Goal: Task Accomplishment & Management: Manage account settings

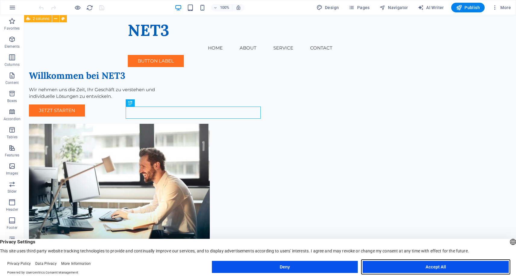
click at [441, 265] on button "Accept All" at bounding box center [436, 267] width 146 height 12
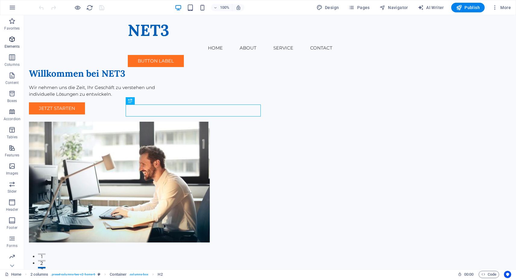
click at [12, 40] on icon "button" at bounding box center [11, 39] width 7 height 7
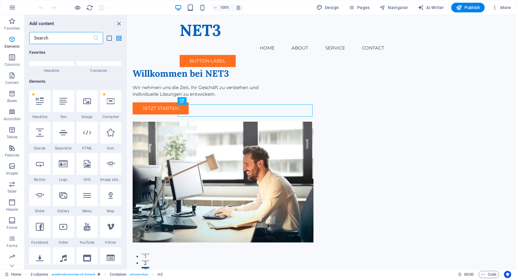
scroll to position [64, 0]
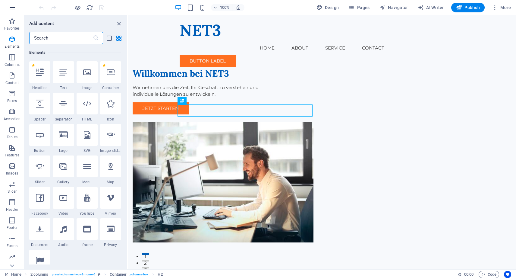
click at [13, 8] on icon "button" at bounding box center [12, 7] width 7 height 7
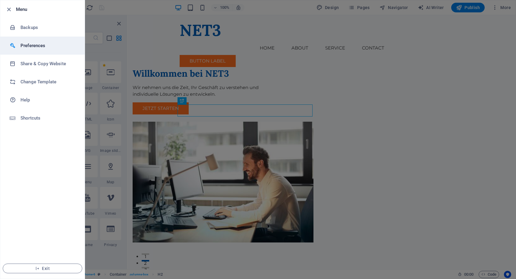
click at [34, 44] on h6 "Preferences" at bounding box center [49, 45] width 56 height 7
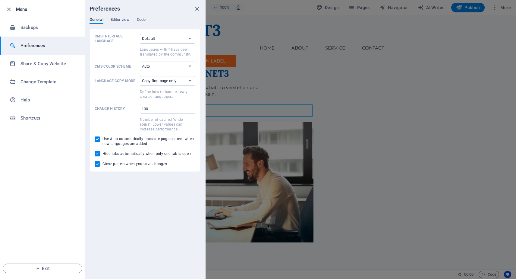
select select "de"
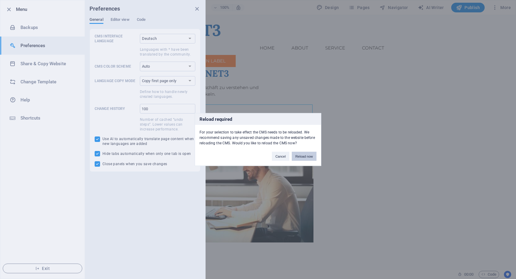
click at [307, 158] on button "Reload now" at bounding box center [304, 156] width 25 height 9
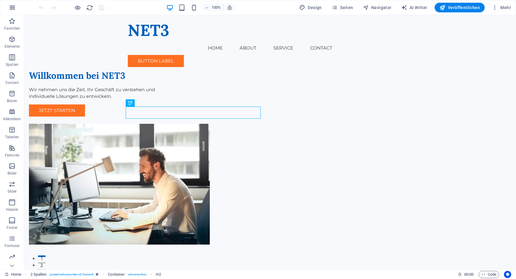
click at [14, 6] on icon "button" at bounding box center [12, 7] width 7 height 7
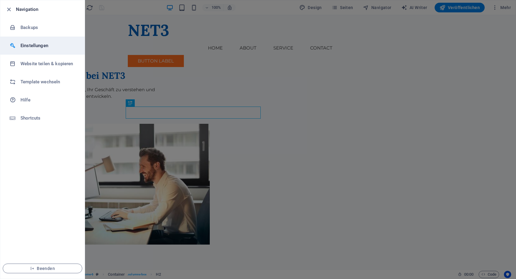
click at [39, 43] on h6 "Einstellungen" at bounding box center [49, 45] width 56 height 7
select select "de"
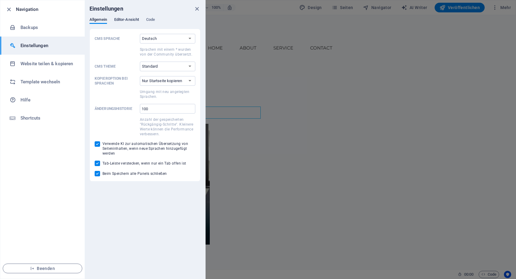
click at [124, 20] on span "Editor-Ansicht" at bounding box center [126, 20] width 25 height 8
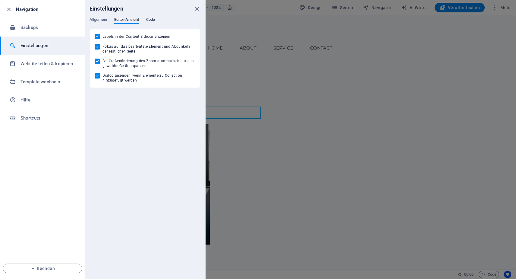
click at [152, 20] on span "Code" at bounding box center [150, 20] width 9 height 8
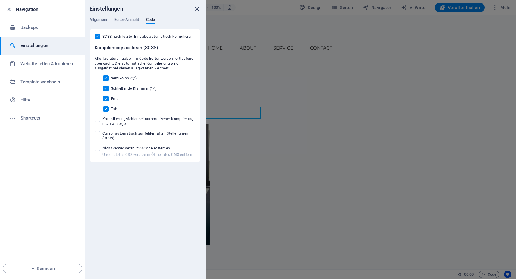
click at [197, 9] on icon "close" at bounding box center [197, 8] width 7 height 7
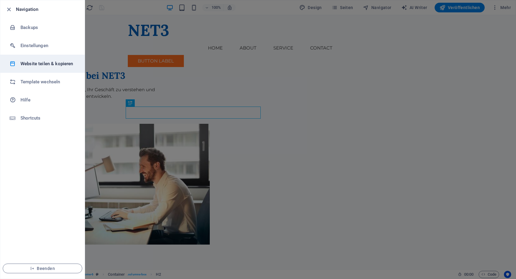
click at [37, 65] on h6 "Website teilen & kopieren" at bounding box center [49, 63] width 56 height 7
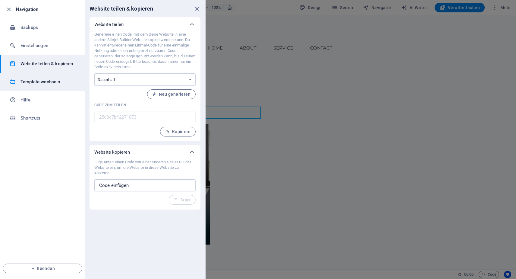
click at [40, 81] on h6 "Template wechseln" at bounding box center [49, 81] width 56 height 7
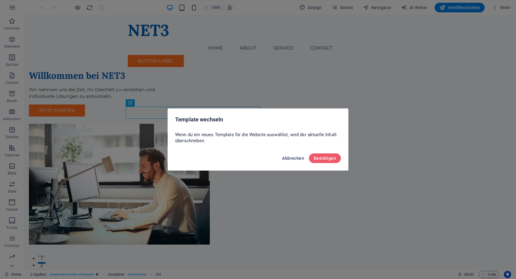
click at [296, 160] on button "Abbrechen" at bounding box center [293, 158] width 27 height 10
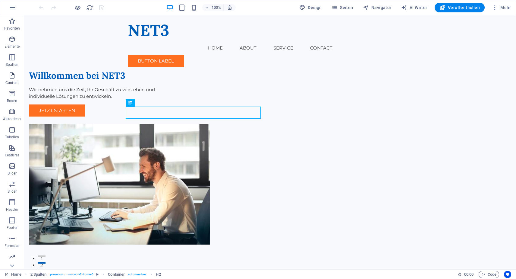
click at [11, 76] on icon "button" at bounding box center [11, 75] width 7 height 7
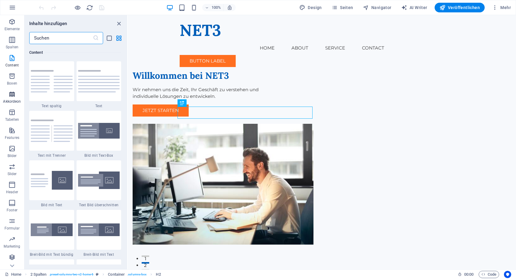
scroll to position [17, 0]
click at [12, 238] on icon "button" at bounding box center [11, 238] width 7 height 7
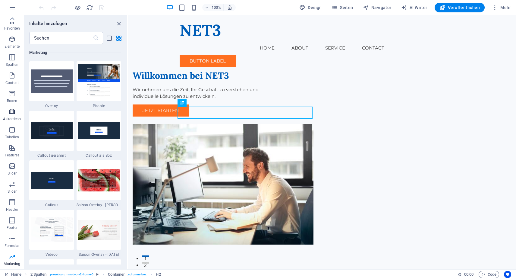
scroll to position [0, 0]
click at [11, 22] on icon "button" at bounding box center [11, 20] width 7 height 7
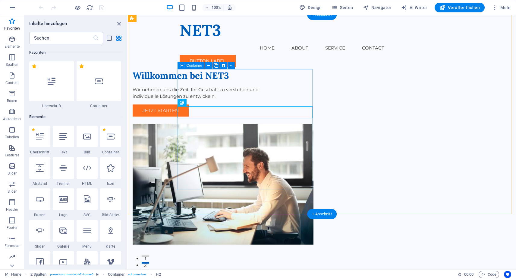
scroll to position [0, 0]
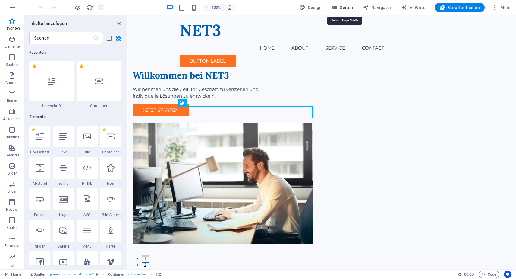
click at [342, 8] on span "Seiten" at bounding box center [343, 8] width 22 height 6
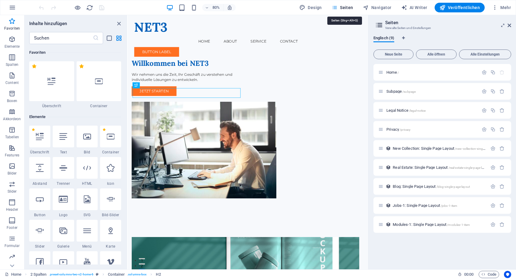
click at [342, 8] on span "Seiten" at bounding box center [343, 8] width 22 height 6
click at [380, 6] on span "Navigator" at bounding box center [377, 8] width 29 height 6
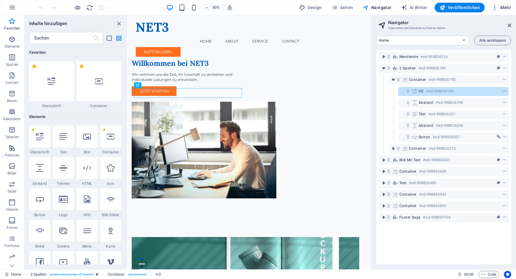
click at [495, 8] on icon "button" at bounding box center [495, 8] width 6 height 6
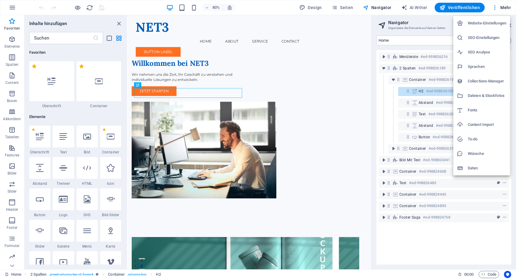
click at [475, 23] on h6 "Website-Einstellungen" at bounding box center [487, 23] width 39 height 7
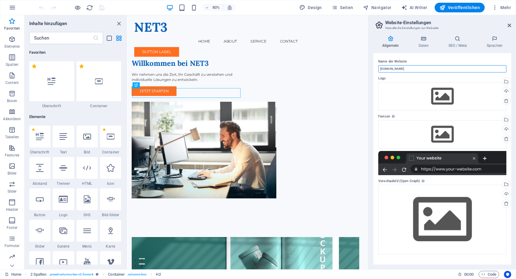
drag, startPoint x: 413, startPoint y: 71, endPoint x: 416, endPoint y: 69, distance: 3.3
click at [413, 71] on input "e-jac.at" at bounding box center [443, 68] width 128 height 7
drag, startPoint x: 525, startPoint y: 83, endPoint x: 399, endPoint y: 81, distance: 125.8
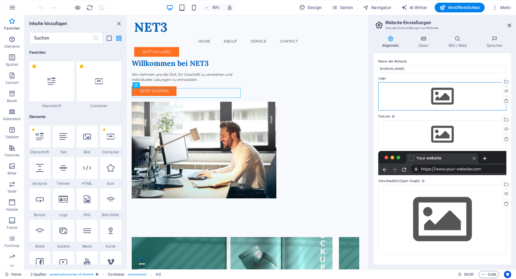
click at [450, 97] on div "Ziehe Dateien zum Hochladen hierher oder klicke hier, um aus Dateien oder koste…" at bounding box center [443, 96] width 128 height 28
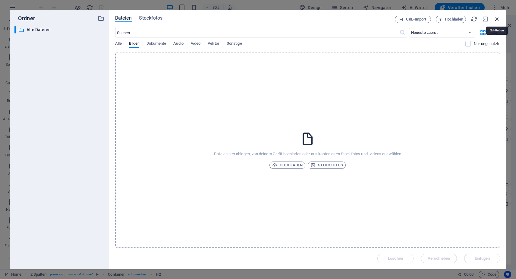
click at [497, 18] on icon "button" at bounding box center [497, 19] width 7 height 7
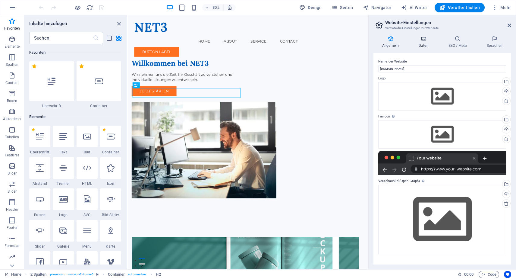
click at [423, 39] on icon at bounding box center [423, 39] width 27 height 6
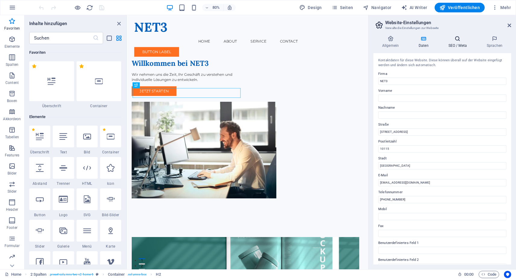
click at [456, 39] on icon at bounding box center [458, 39] width 36 height 6
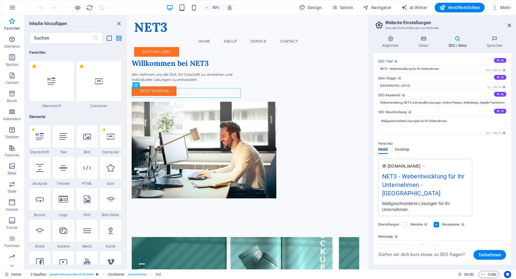
scroll to position [0, 0]
click at [494, 40] on icon at bounding box center [494, 39] width 33 height 6
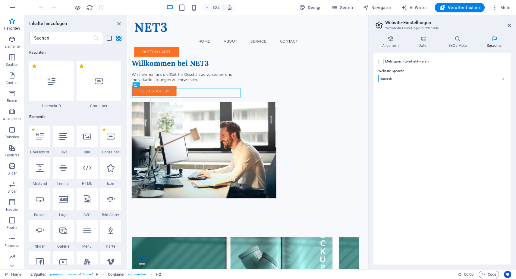
select select "31"
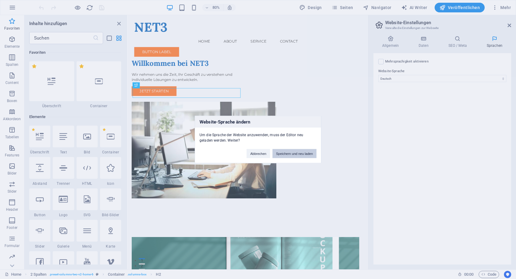
click at [299, 153] on button "Speichern und neu laden" at bounding box center [295, 153] width 44 height 9
checkbox input "false"
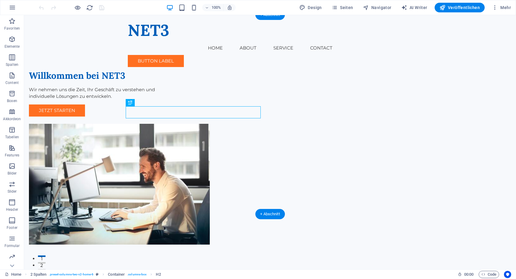
scroll to position [0, 0]
click at [461, 9] on span "Veröffentlichen" at bounding box center [460, 8] width 40 height 6
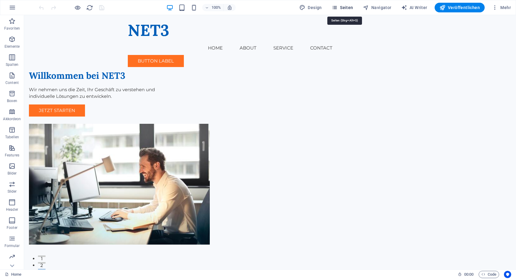
click at [342, 8] on span "Seiten" at bounding box center [343, 8] width 22 height 6
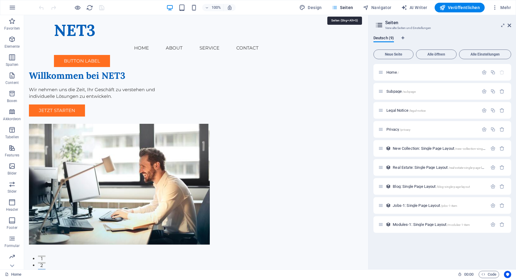
click at [341, 8] on span "Seiten" at bounding box center [343, 8] width 22 height 6
click at [508, 24] on icon at bounding box center [510, 25] width 4 height 5
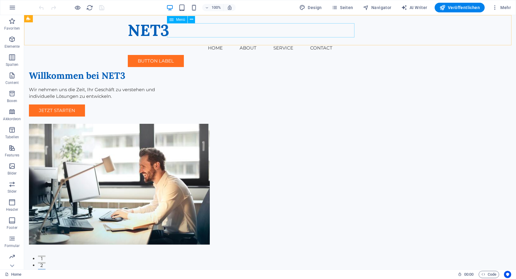
click at [208, 41] on nav "Home About Service Contact" at bounding box center [270, 48] width 285 height 14
click at [193, 21] on icon at bounding box center [191, 19] width 3 height 6
click at [497, 7] on icon "button" at bounding box center [495, 8] width 6 height 6
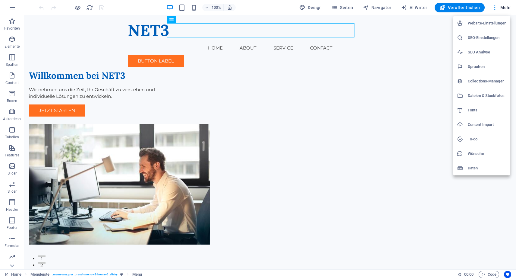
click at [480, 37] on h6 "SEO-Einstellungen" at bounding box center [487, 37] width 39 height 7
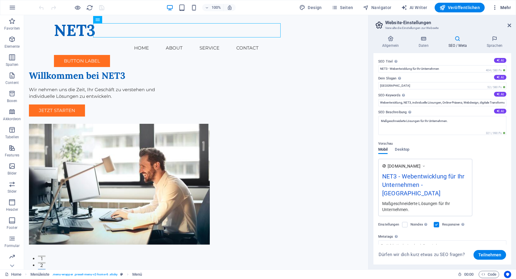
click at [503, 5] on span "Mehr" at bounding box center [501, 8] width 19 height 6
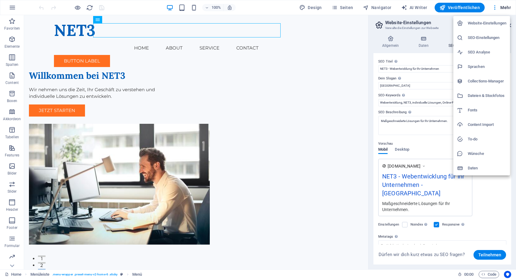
click at [478, 52] on h6 "SEO Analyse" at bounding box center [487, 52] width 39 height 7
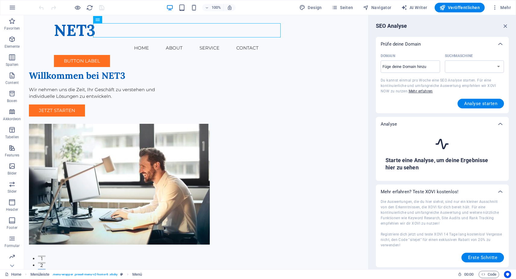
select select "google.com"
click at [509, 7] on span "Mehr" at bounding box center [501, 8] width 19 height 6
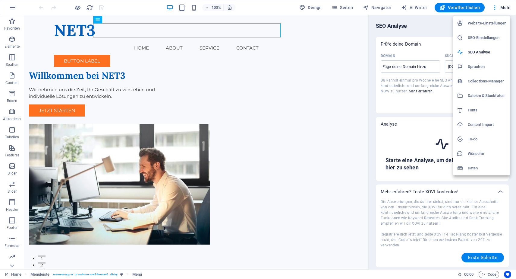
click at [480, 65] on h6 "Sprachen" at bounding box center [487, 66] width 39 height 7
select select "31"
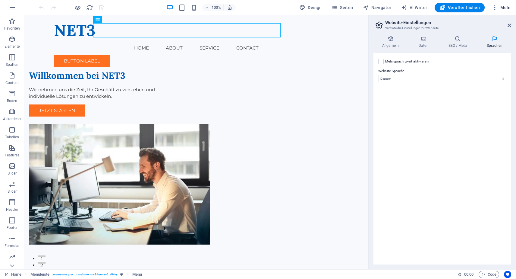
click at [501, 9] on span "Mehr" at bounding box center [501, 8] width 19 height 6
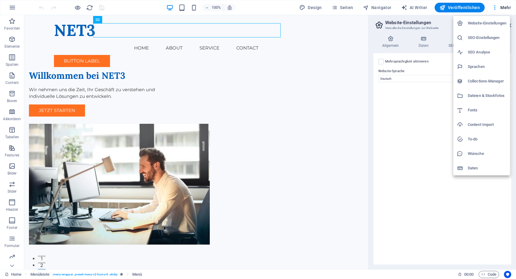
click at [480, 79] on h6 "Collections-Manager" at bounding box center [487, 81] width 39 height 7
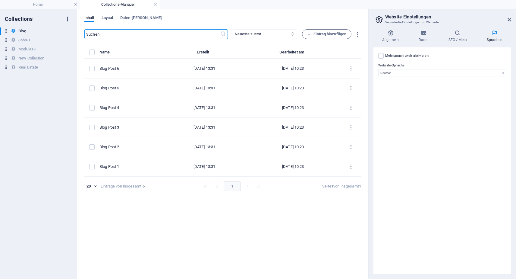
click at [107, 18] on span "Layout" at bounding box center [108, 18] width 12 height 8
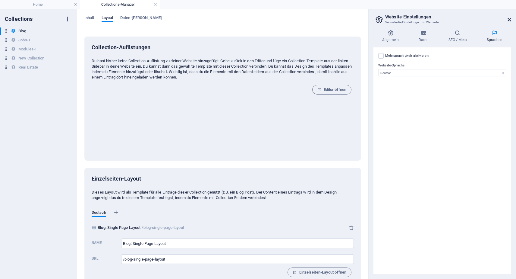
click at [511, 19] on icon at bounding box center [510, 19] width 4 height 5
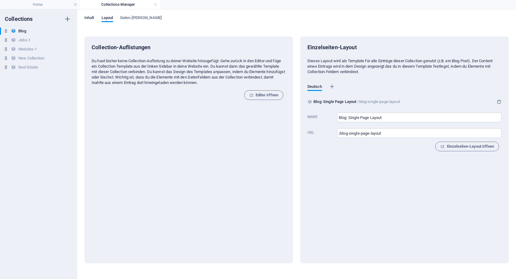
click at [91, 20] on span "Inhalt" at bounding box center [89, 18] width 10 height 8
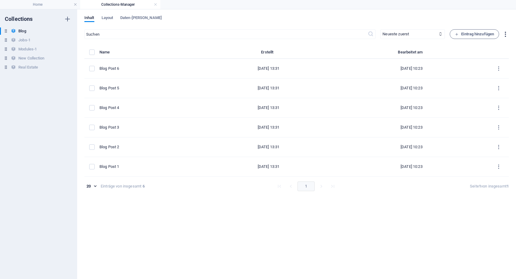
click at [505, 34] on icon "button" at bounding box center [505, 34] width 7 height 7
click at [485, 18] on div at bounding box center [258, 139] width 516 height 279
click at [155, 4] on link at bounding box center [156, 5] width 4 height 6
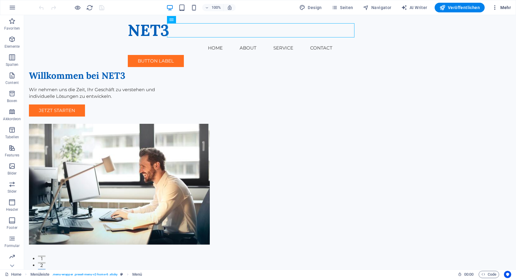
click at [505, 8] on span "Mehr" at bounding box center [501, 8] width 19 height 6
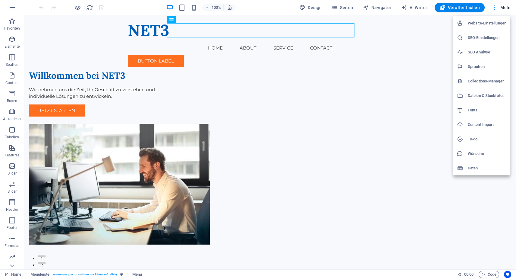
click at [481, 94] on h6 "Dateien & Stockfotos" at bounding box center [487, 95] width 39 height 7
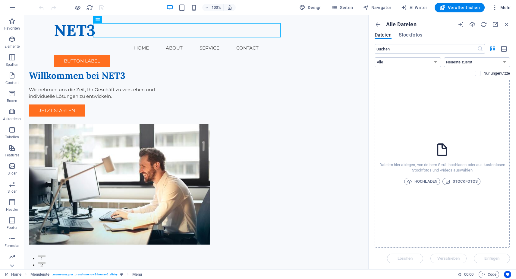
click at [503, 7] on span "Mehr" at bounding box center [501, 8] width 19 height 6
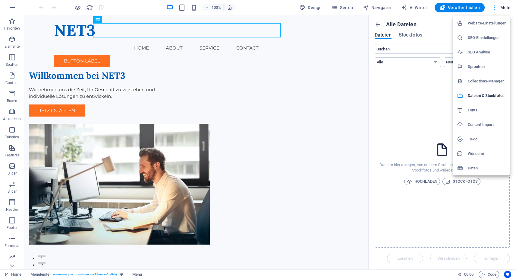
click at [473, 109] on h6 "Fonts" at bounding box center [487, 109] width 39 height 7
select select "popularity"
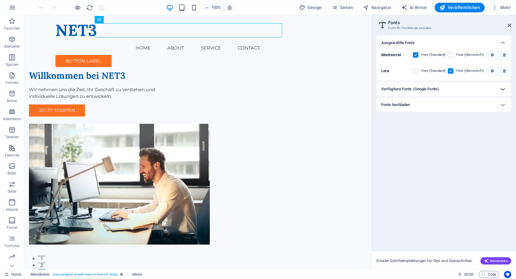
click at [505, 88] on icon at bounding box center [503, 88] width 7 height 7
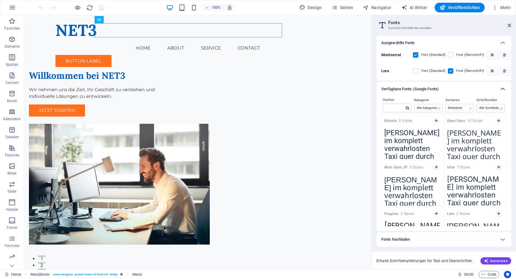
click at [505, 88] on icon at bounding box center [503, 88] width 7 height 7
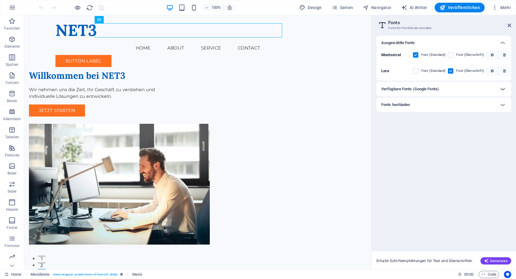
click at [504, 87] on icon at bounding box center [503, 88] width 7 height 7
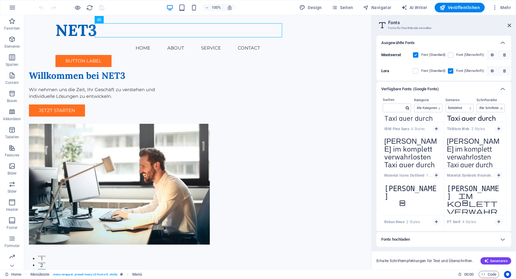
scroll to position [786, 0]
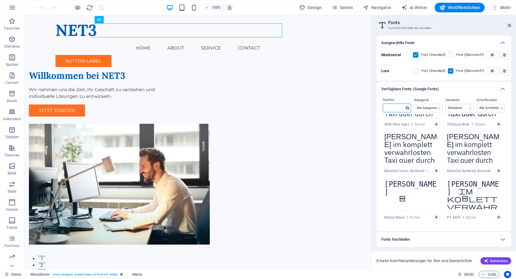
click at [392, 107] on input "text" at bounding box center [393, 108] width 21 height 8
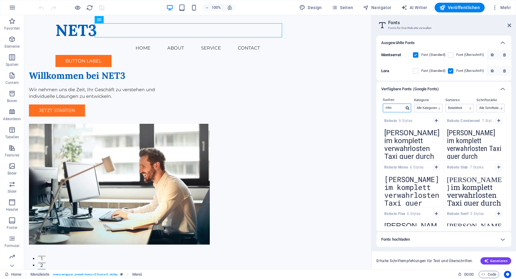
scroll to position [0, 0]
click at [498, 120] on icon "button" at bounding box center [499, 121] width 3 height 4
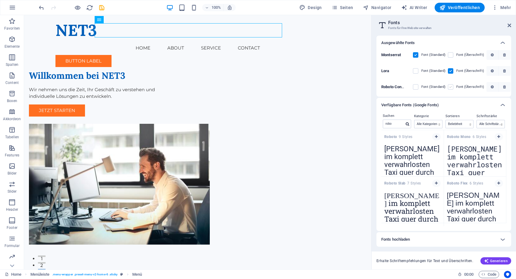
click at [451, 87] on label at bounding box center [450, 86] width 5 height 5
click at [0, 0] on Condensed "checkbox" at bounding box center [0, 0] width 0 height 0
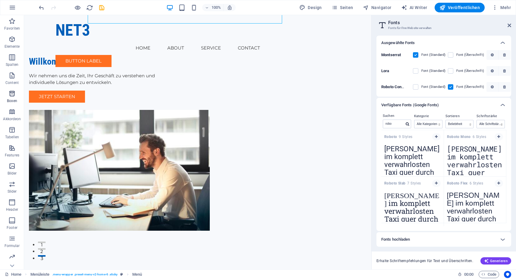
scroll to position [16, 0]
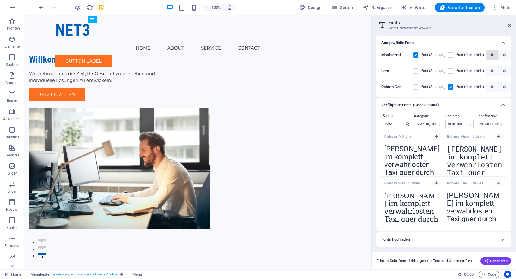
click at [491, 55] on icon "button" at bounding box center [492, 55] width 3 height 4
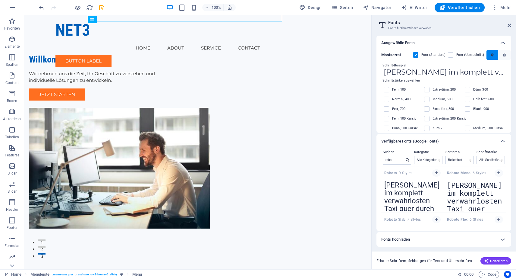
click at [491, 55] on icon "button" at bounding box center [492, 55] width 3 height 4
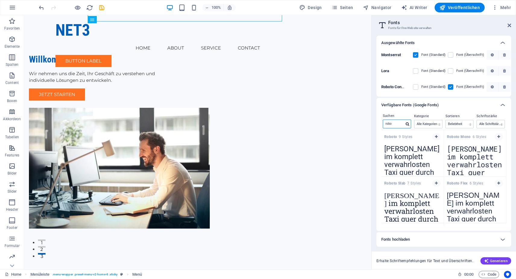
click at [393, 124] on input "robo" at bounding box center [393, 124] width 21 height 8
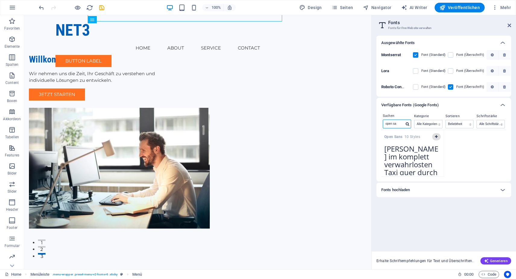
type input "open sa"
click at [438, 135] on icon "button" at bounding box center [436, 137] width 3 height 4
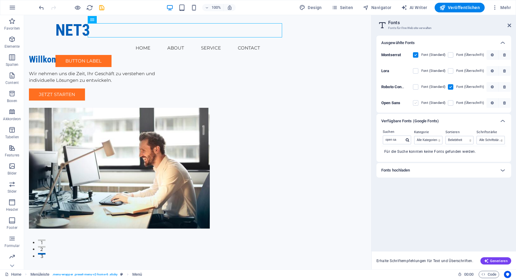
click at [415, 103] on label at bounding box center [415, 102] width 5 height 5
click at [0, 0] on Sans "checkbox" at bounding box center [0, 0] width 0 height 0
click at [510, 25] on icon at bounding box center [510, 25] width 4 height 5
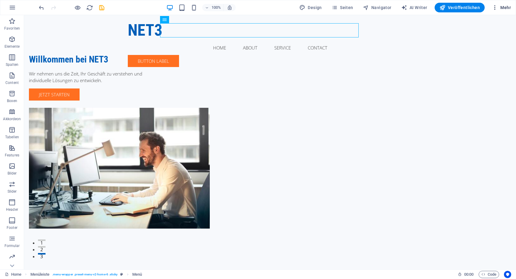
click at [502, 7] on span "Mehr" at bounding box center [501, 8] width 19 height 6
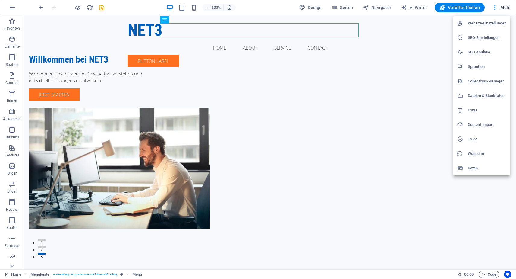
click at [473, 151] on h6 "Wünsche" at bounding box center [487, 153] width 39 height 7
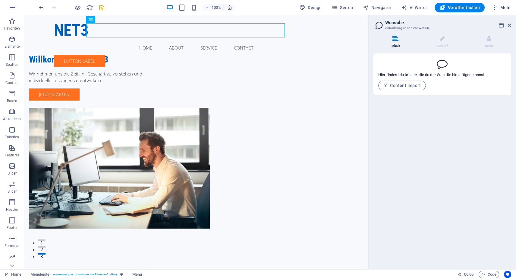
click at [502, 7] on span "Mehr" at bounding box center [501, 8] width 19 height 6
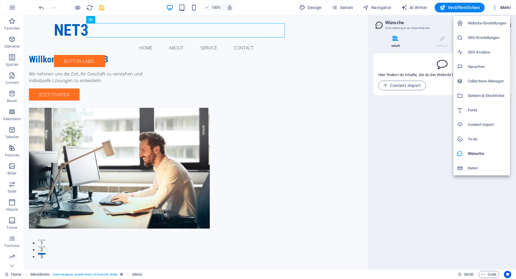
click at [471, 138] on h6 "To-do" at bounding box center [487, 138] width 39 height 7
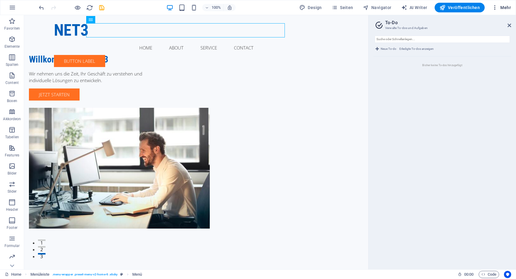
click at [502, 6] on span "Mehr" at bounding box center [501, 8] width 19 height 6
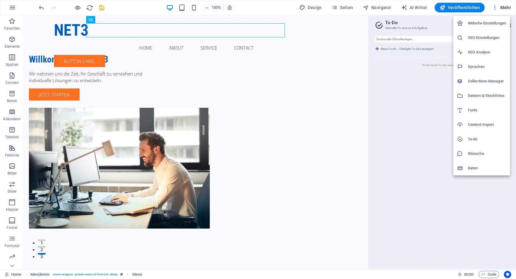
click at [472, 170] on h6 "Daten" at bounding box center [487, 167] width 39 height 7
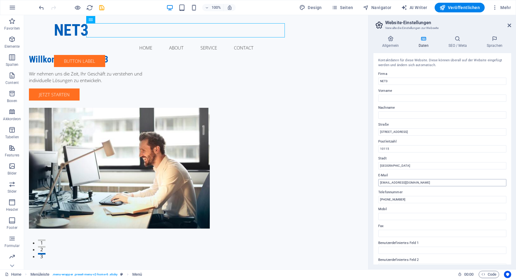
scroll to position [0, 0]
click at [503, 7] on span "Mehr" at bounding box center [501, 8] width 19 height 6
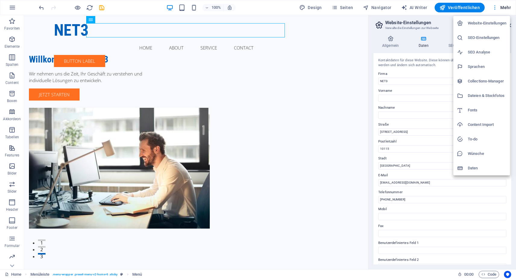
click at [503, 7] on div at bounding box center [258, 139] width 516 height 279
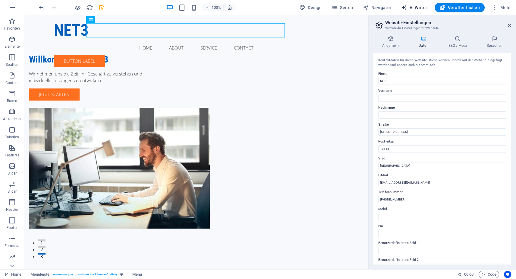
click at [415, 7] on span "AI Writer" at bounding box center [415, 8] width 26 height 6
select select "English"
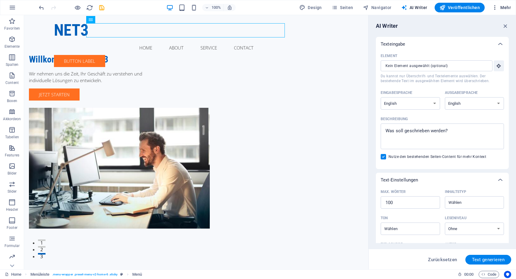
click at [506, 7] on span "Mehr" at bounding box center [501, 8] width 19 height 6
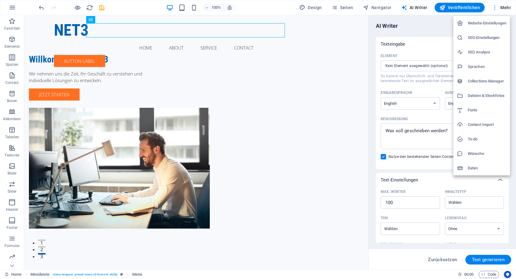
click at [506, 7] on div at bounding box center [258, 139] width 516 height 279
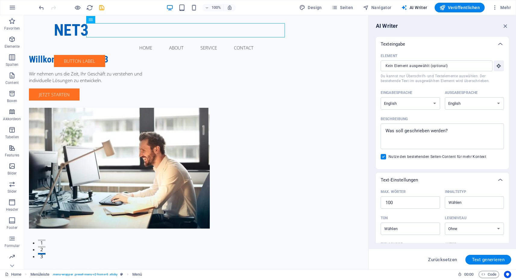
scroll to position [19, 0]
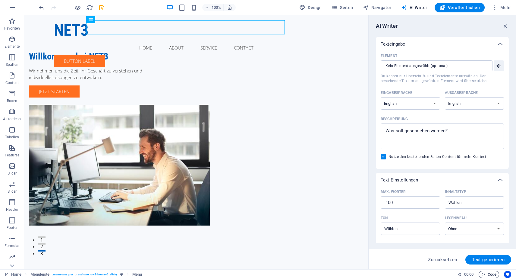
click at [491, 275] on span "Code" at bounding box center [489, 274] width 15 height 7
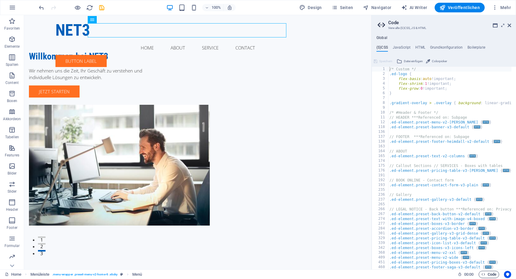
click at [491, 275] on span "Code" at bounding box center [489, 274] width 15 height 7
click at [490, 274] on span "Code" at bounding box center [489, 274] width 15 height 7
click at [509, 274] on icon "Usercentrics" at bounding box center [508, 274] width 4 height 4
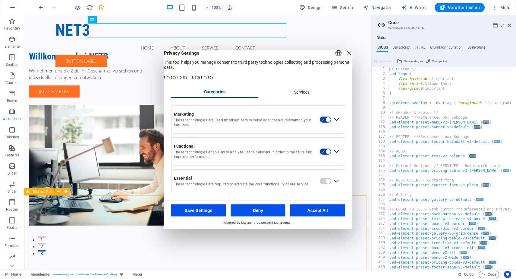
click at [301, 95] on div "Services" at bounding box center [301, 92] width 87 height 10
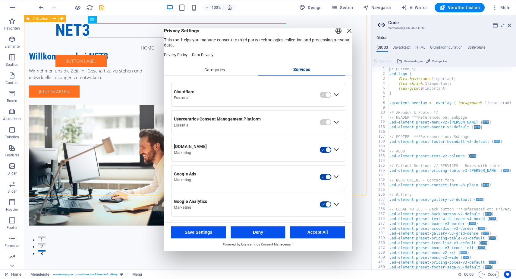
scroll to position [0, 0]
click at [345, 35] on div "Close Layer" at bounding box center [349, 31] width 8 height 8
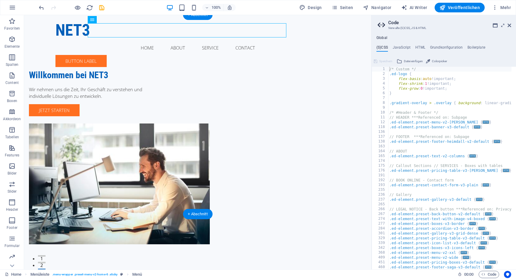
scroll to position [1, 0]
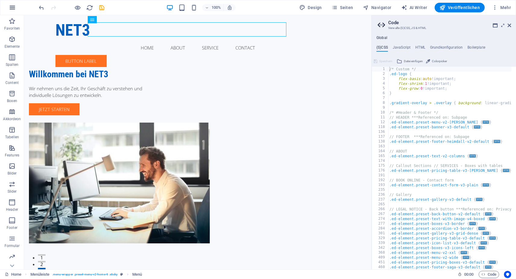
click at [12, 8] on icon "button" at bounding box center [12, 7] width 7 height 7
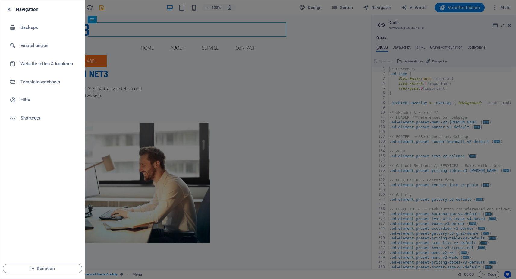
click at [8, 11] on icon "button" at bounding box center [8, 9] width 7 height 7
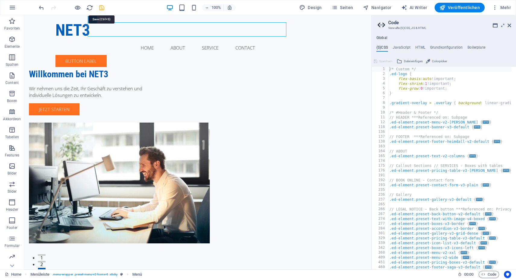
click at [101, 9] on icon "save" at bounding box center [101, 7] width 7 height 7
checkbox input "false"
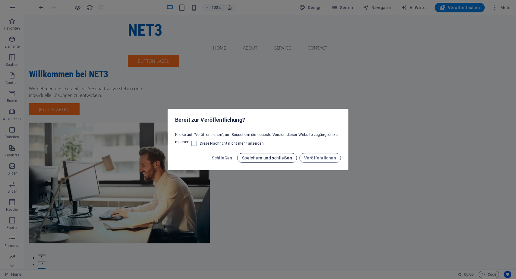
click at [271, 159] on span "Speichern und schließen" at bounding box center [267, 157] width 50 height 5
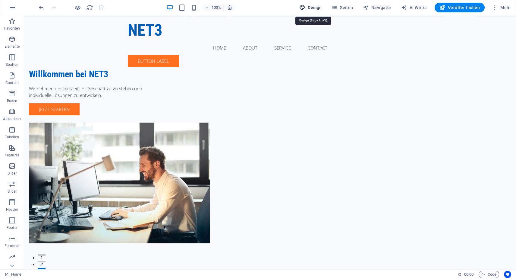
click at [312, 8] on span "Design" at bounding box center [311, 8] width 23 height 6
select select "px"
select select "200"
select select "px"
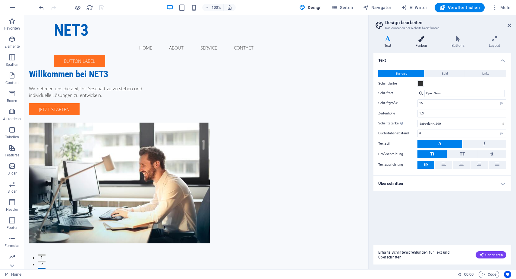
click at [425, 40] on icon at bounding box center [422, 39] width 34 height 6
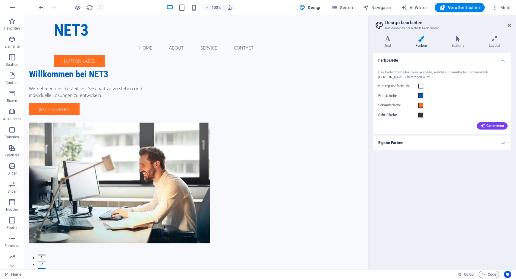
click at [504, 143] on h4 "Eigene Farben" at bounding box center [443, 142] width 138 height 14
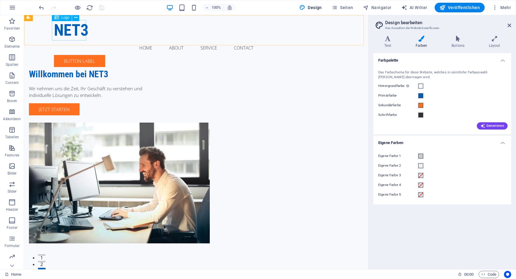
click at [62, 18] on span "Logo" at bounding box center [66, 18] width 8 height 4
click at [66, 33] on div "NET3" at bounding box center [196, 30] width 285 height 21
click at [76, 17] on icon at bounding box center [75, 17] width 3 height 6
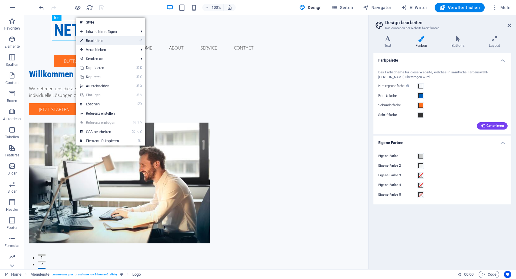
click at [99, 40] on link "⏎ Bearbeiten" at bounding box center [99, 40] width 46 height 9
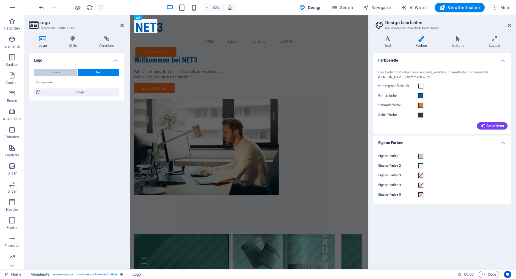
click at [55, 73] on span "Image" at bounding box center [56, 72] width 8 height 7
select select "DISABLED_OPTION_VALUE"
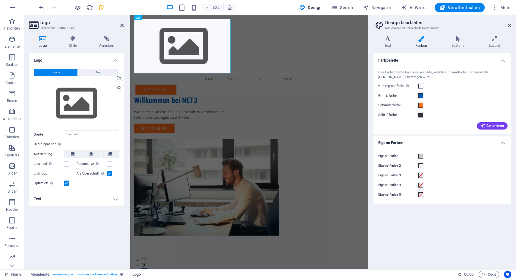
click at [83, 107] on div "Ziehe Dateien zum Hochladen hierher oder klicke hier, um aus Dateien oder koste…" at bounding box center [76, 103] width 85 height 49
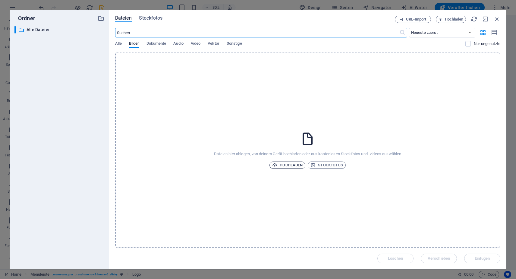
click at [289, 165] on span "Hochladen" at bounding box center [287, 164] width 30 height 7
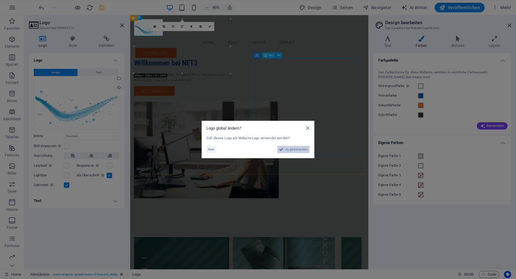
click at [294, 151] on span "Ja, global ändern" at bounding box center [296, 149] width 23 height 7
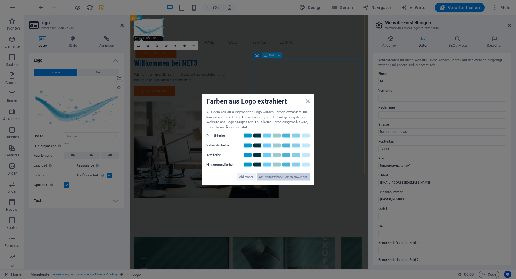
click at [286, 176] on span "Neue Website-Farben anwenden" at bounding box center [286, 176] width 43 height 7
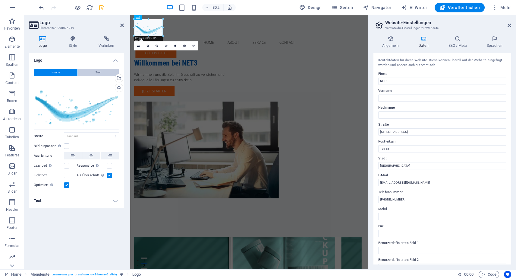
click at [92, 71] on button "Text" at bounding box center [98, 72] width 41 height 7
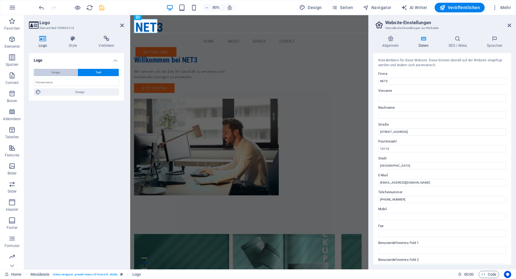
click at [52, 73] on span "Image" at bounding box center [56, 72] width 8 height 7
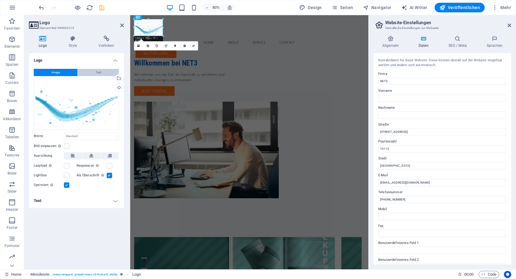
click at [104, 71] on button "Text" at bounding box center [98, 72] width 41 height 7
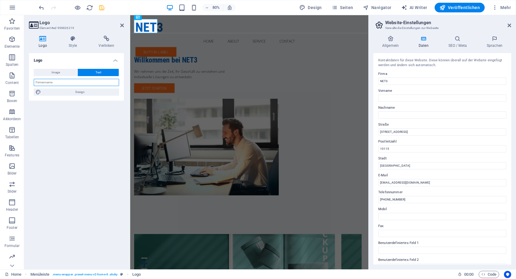
click at [59, 83] on input "text" at bounding box center [76, 82] width 85 height 7
type input "NET3"
click at [54, 69] on span "Image" at bounding box center [56, 72] width 8 height 7
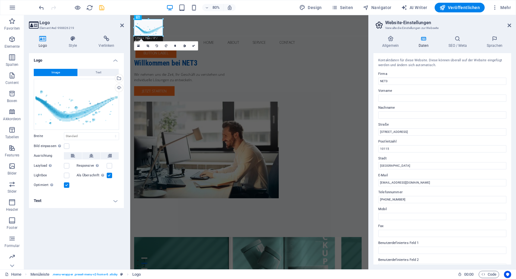
click at [115, 200] on h4 "Text" at bounding box center [76, 200] width 95 height 14
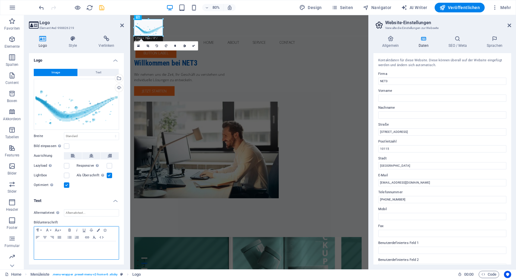
click at [66, 245] on p at bounding box center [76, 246] width 79 height 5
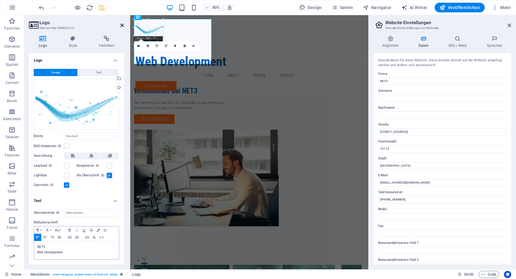
click at [122, 26] on icon at bounding box center [122, 25] width 4 height 5
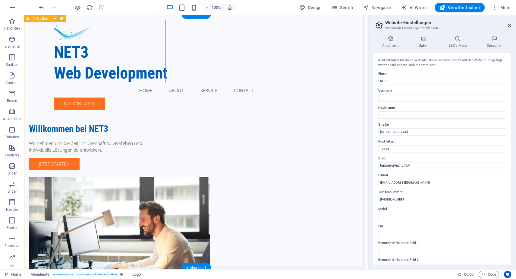
click at [178, 108] on div "Willkommen bei NET3 Wir nehmen uns die Zeit, Ihr Geschäft zu verstehen und indi…" at bounding box center [196, 168] width 345 height 308
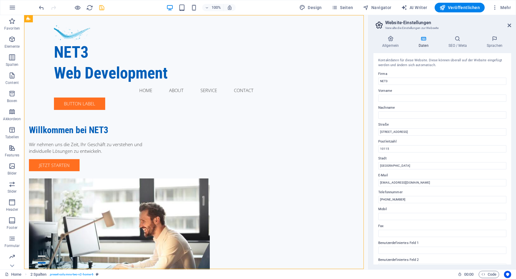
scroll to position [0, 0]
click at [502, 7] on span "Mehr" at bounding box center [501, 8] width 19 height 6
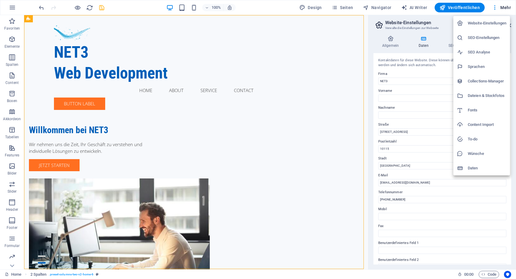
click at [479, 23] on h6 "Website-Einstellungen" at bounding box center [487, 23] width 39 height 7
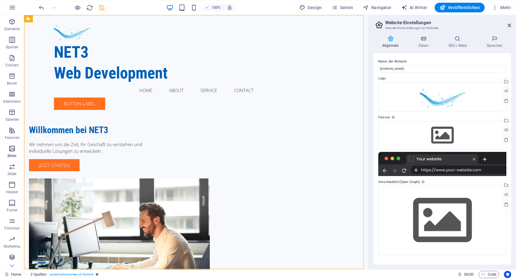
scroll to position [17, 0]
click at [314, 6] on span "Design" at bounding box center [311, 8] width 23 height 6
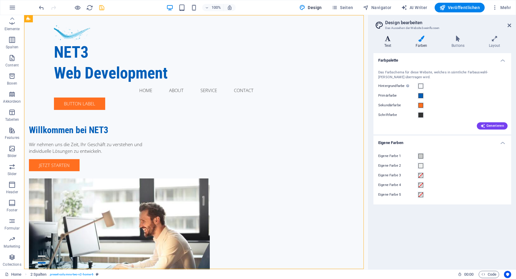
click at [390, 40] on icon at bounding box center [388, 39] width 29 height 6
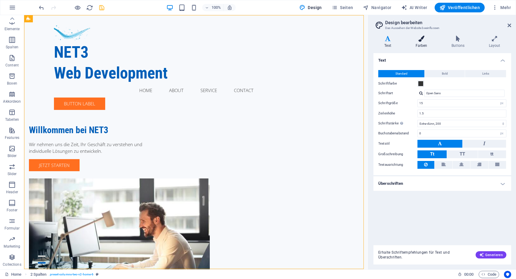
click at [420, 40] on icon at bounding box center [422, 39] width 34 height 6
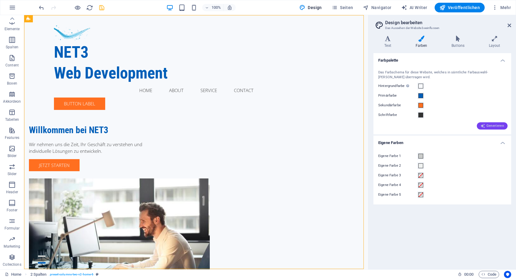
click at [497, 126] on span "Generieren" at bounding box center [493, 125] width 24 height 5
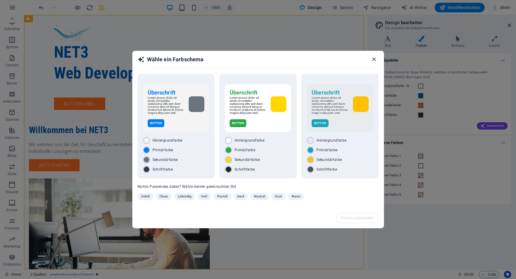
click at [374, 58] on icon "button" at bounding box center [374, 59] width 7 height 7
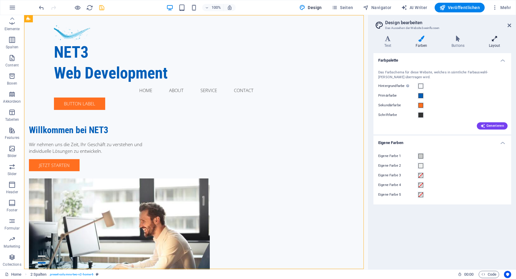
click at [494, 39] on icon at bounding box center [494, 39] width 33 height 6
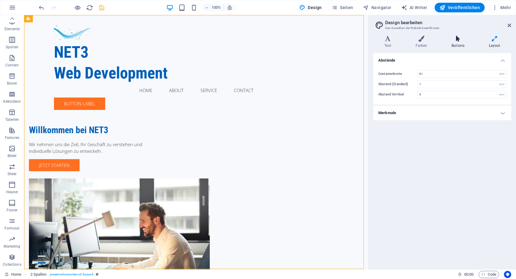
click at [459, 40] on icon at bounding box center [458, 39] width 35 height 6
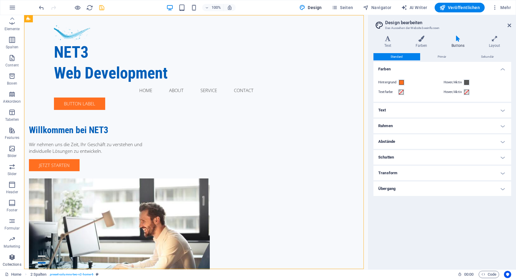
click at [13, 258] on icon "button" at bounding box center [11, 256] width 7 height 7
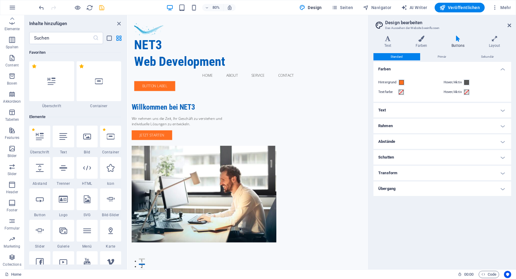
scroll to position [0, 0]
click at [502, 187] on h4 "Übergang" at bounding box center [443, 188] width 138 height 14
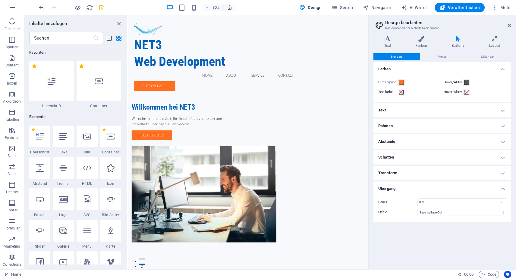
click at [502, 187] on h4 "Übergang" at bounding box center [443, 186] width 138 height 11
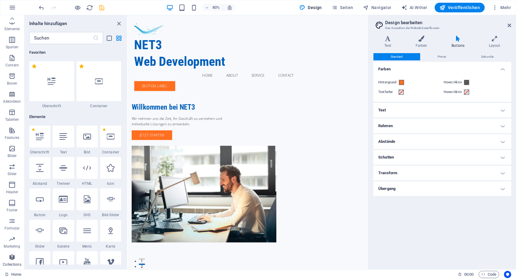
click at [12, 258] on icon "button" at bounding box center [11, 256] width 7 height 7
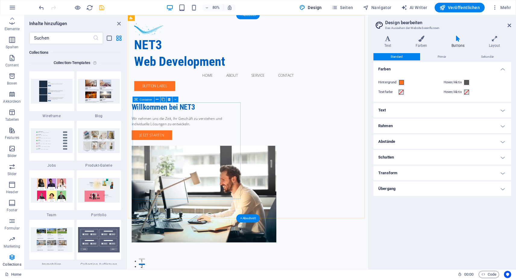
scroll to position [1, 0]
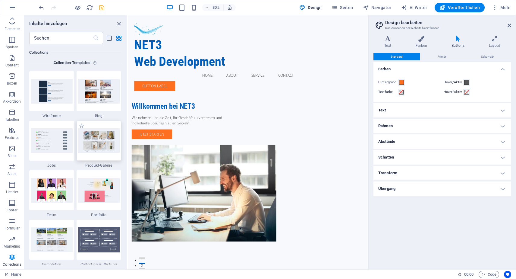
click at [105, 141] on img at bounding box center [99, 140] width 42 height 24
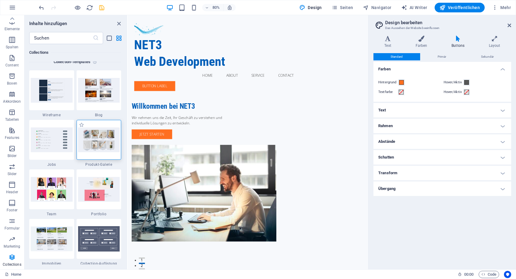
scroll to position [5528, 0]
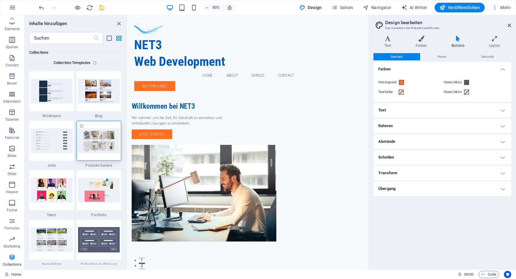
click at [102, 144] on img at bounding box center [99, 140] width 42 height 24
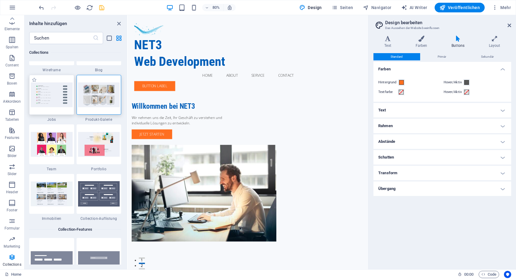
scroll to position [5584, 0]
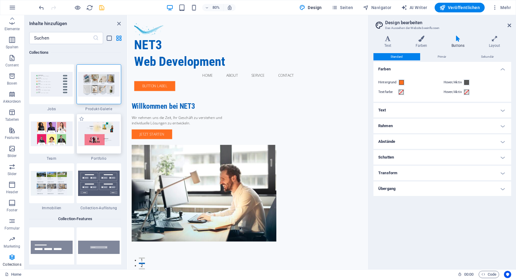
click at [100, 136] on img at bounding box center [99, 133] width 42 height 24
click at [101, 139] on img at bounding box center [99, 133] width 42 height 24
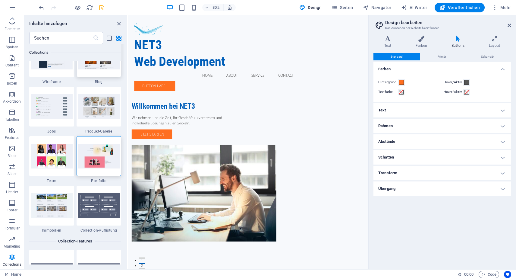
scroll to position [5574, 0]
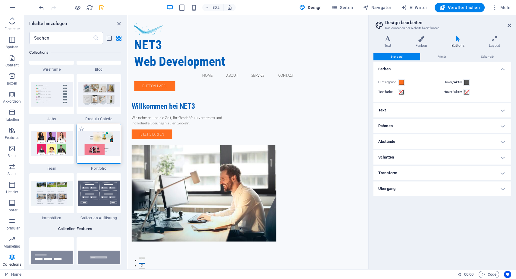
click at [95, 143] on img at bounding box center [99, 143] width 42 height 24
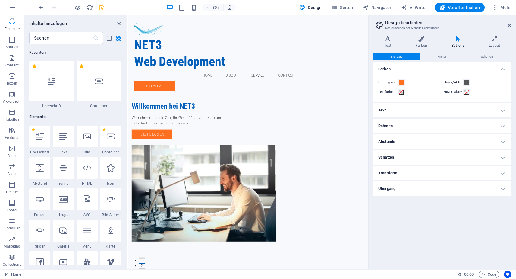
scroll to position [0, 0]
click at [120, 24] on icon "close panel" at bounding box center [119, 23] width 7 height 7
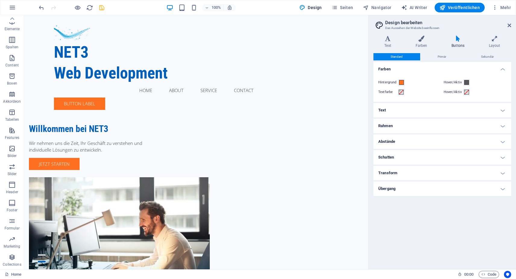
click at [462, 216] on div "Standard Primär Sekundär Farben Hintergrund Hover/Aktiv Textfarbe Hover/Aktiv T…" at bounding box center [443, 158] width 138 height 211
click at [503, 5] on span "Mehr" at bounding box center [501, 8] width 19 height 6
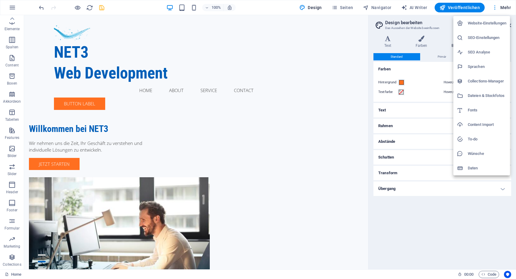
click at [503, 5] on div at bounding box center [258, 139] width 516 height 279
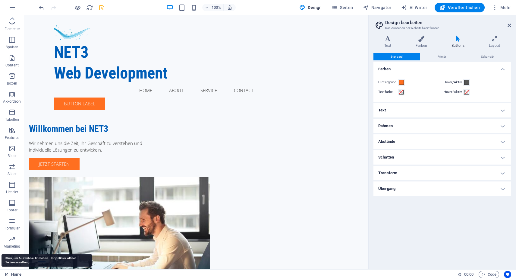
click at [13, 273] on link "Home" at bounding box center [13, 274] width 17 height 7
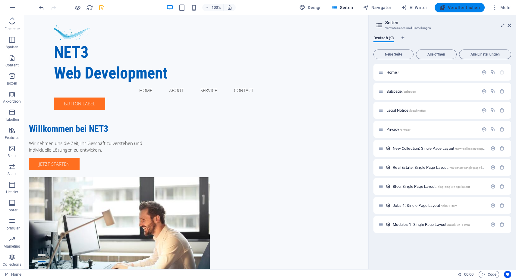
click at [462, 7] on span "Veröffentlichen" at bounding box center [460, 8] width 40 height 6
checkbox input "false"
